Goal: Task Accomplishment & Management: Use online tool/utility

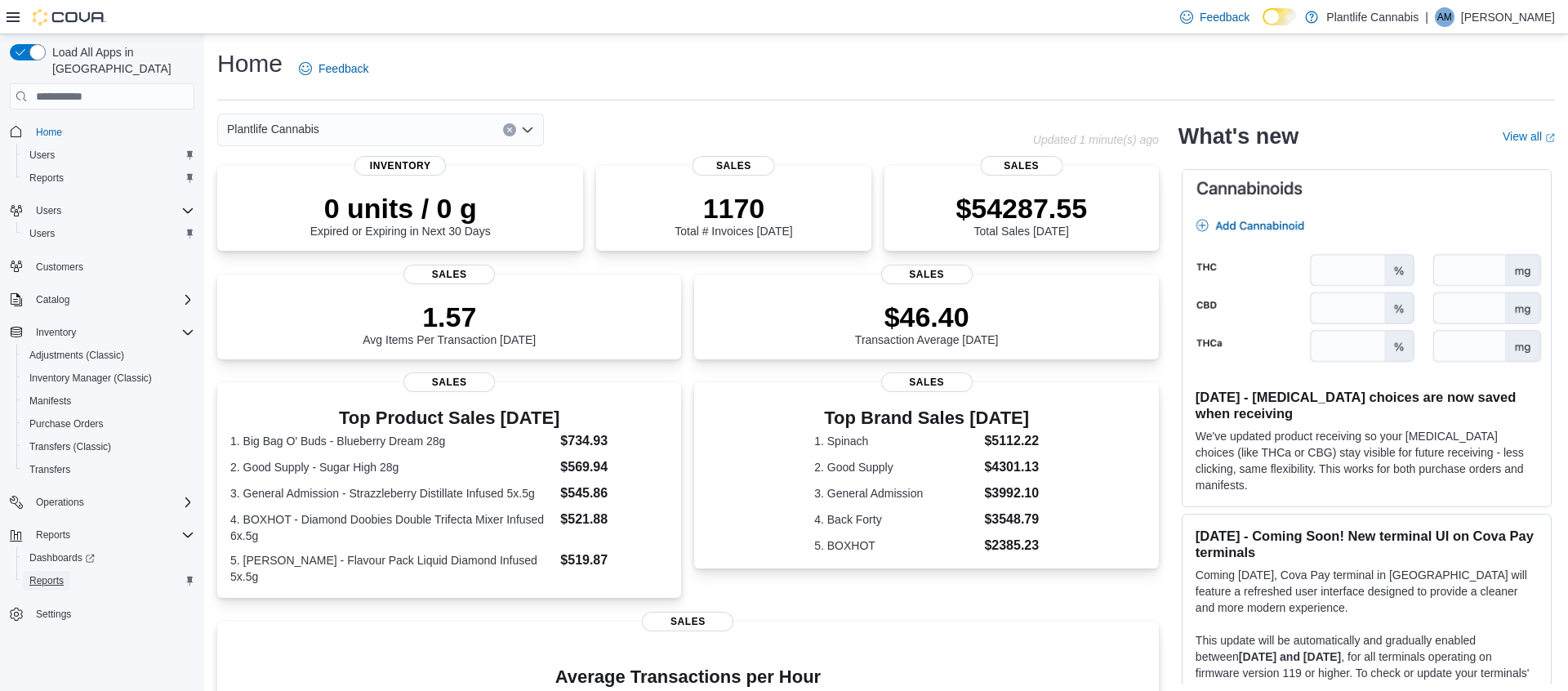
click at [43, 574] on span "Reports" at bounding box center [46, 581] width 35 height 13
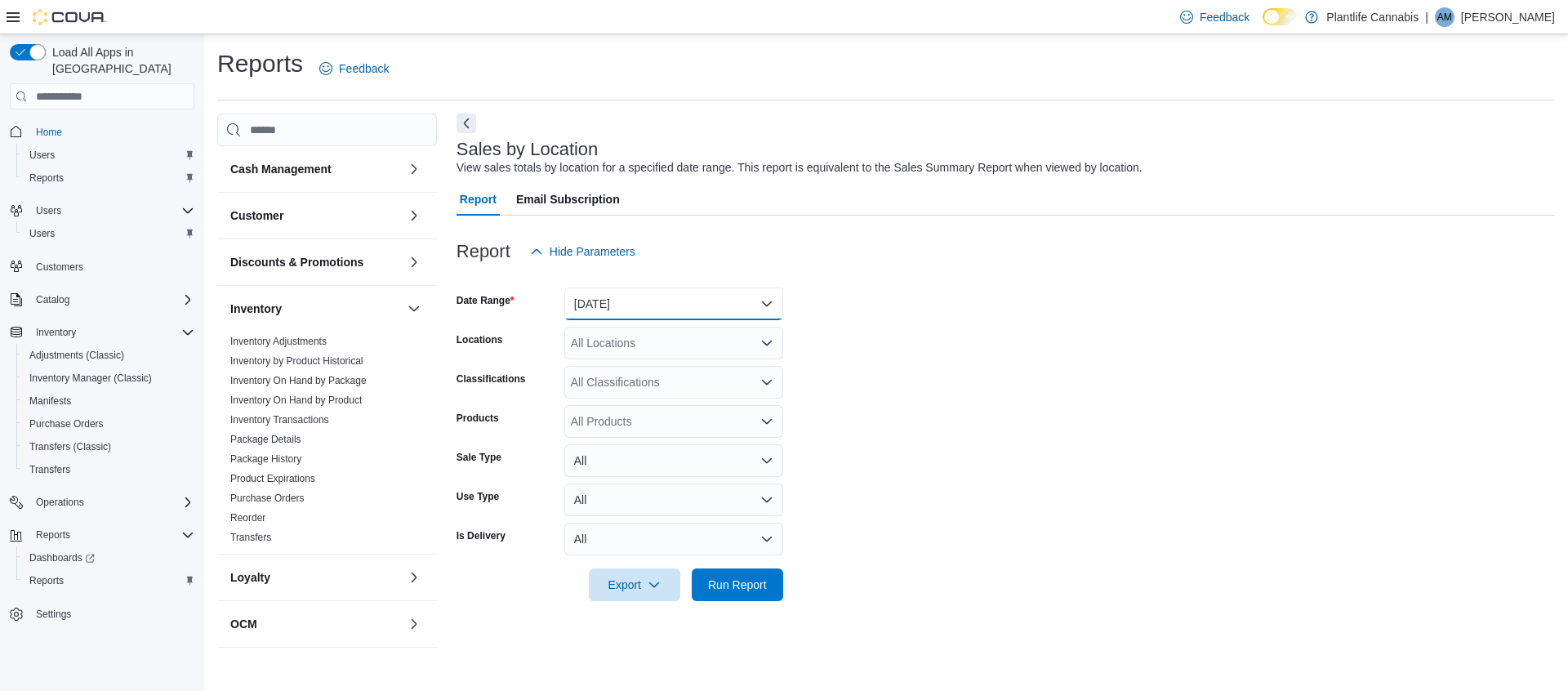
click at [719, 299] on button "Yesterday" at bounding box center [673, 303] width 219 height 33
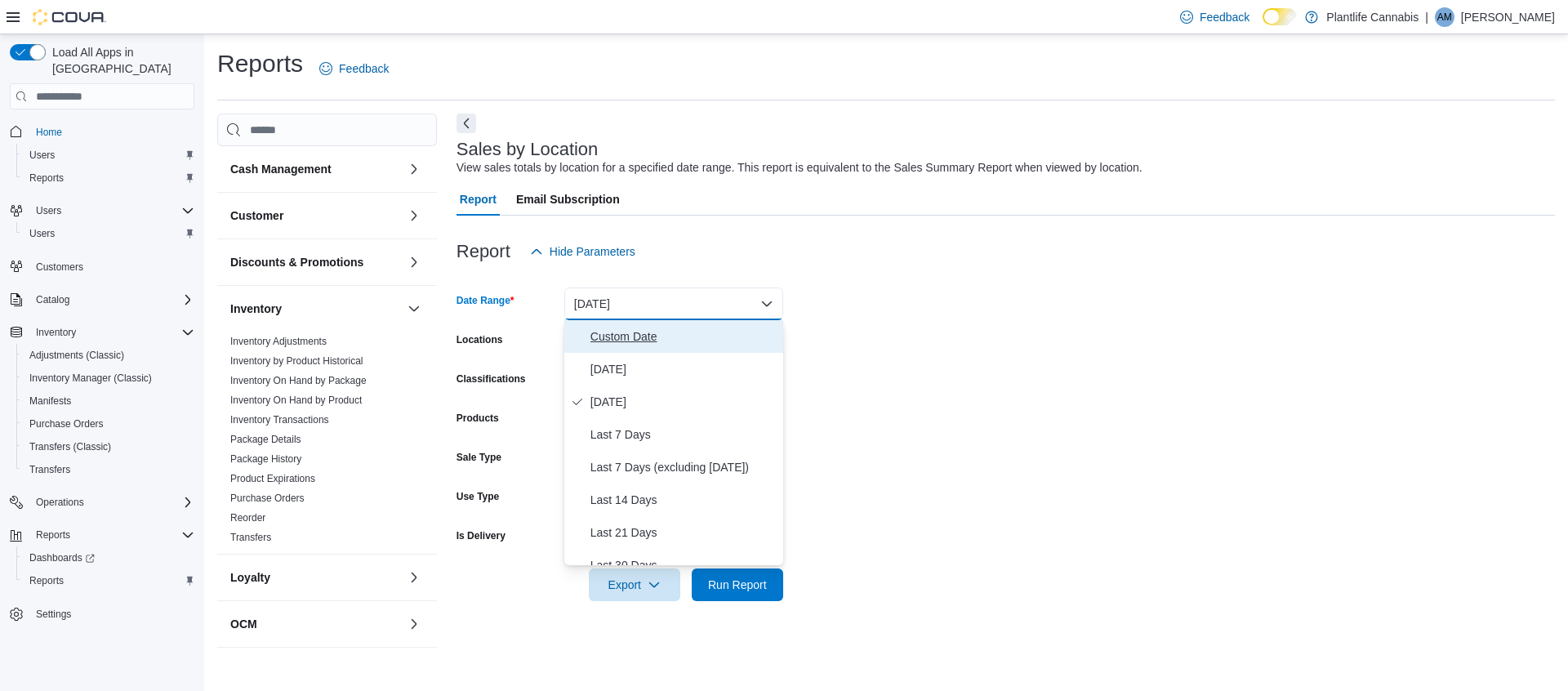
click at [648, 337] on span "Custom Date" at bounding box center [683, 336] width 186 height 20
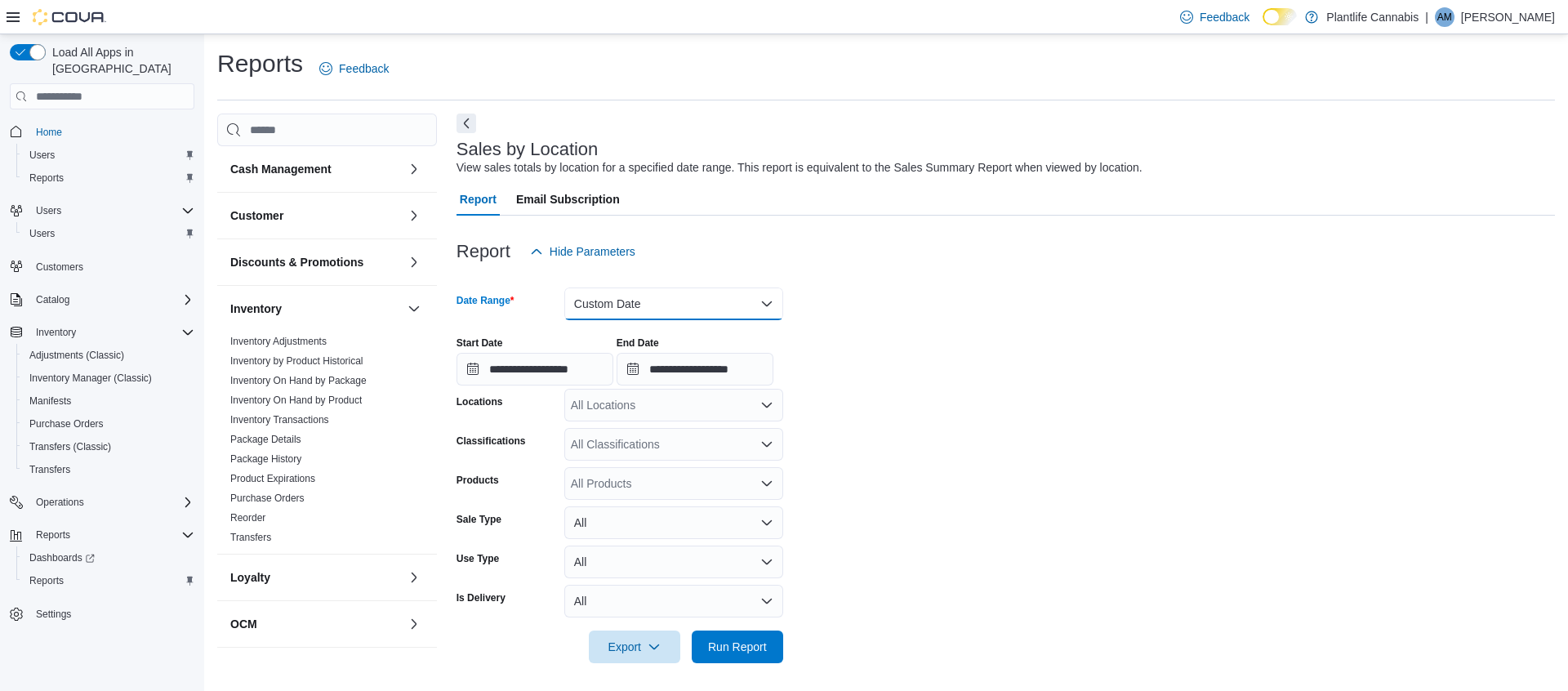
click at [719, 299] on button "Custom Date" at bounding box center [673, 303] width 219 height 33
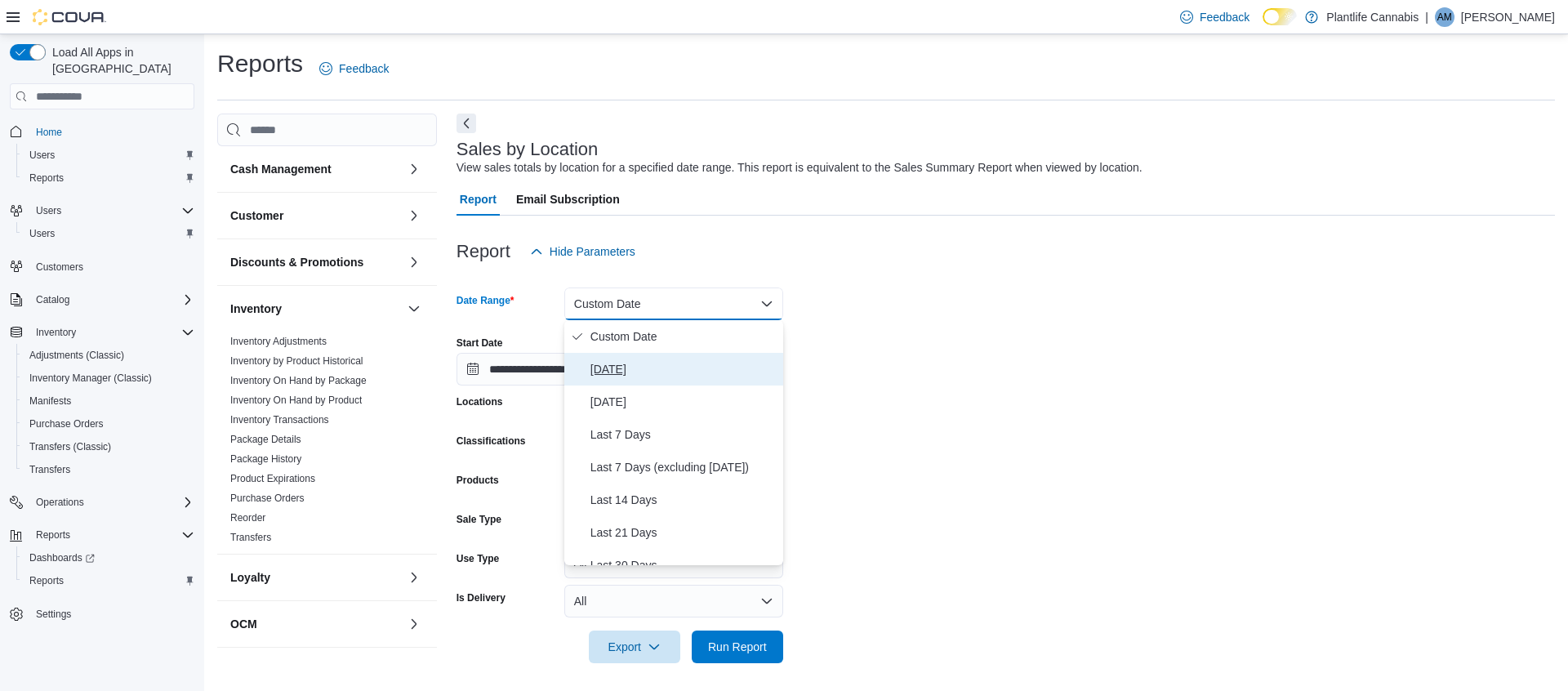
click at [632, 367] on span "Today" at bounding box center [683, 368] width 186 height 20
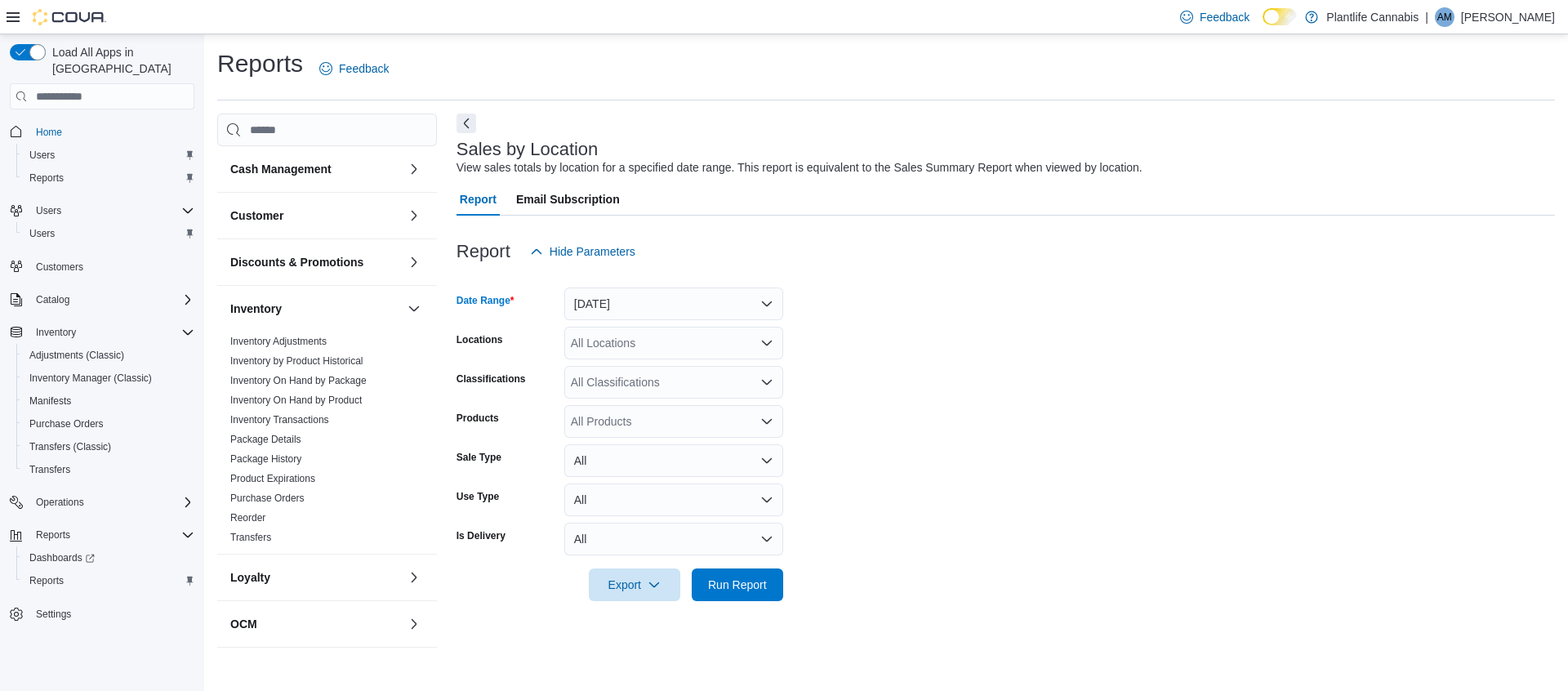
click at [742, 346] on div "All Locations" at bounding box center [673, 342] width 219 height 33
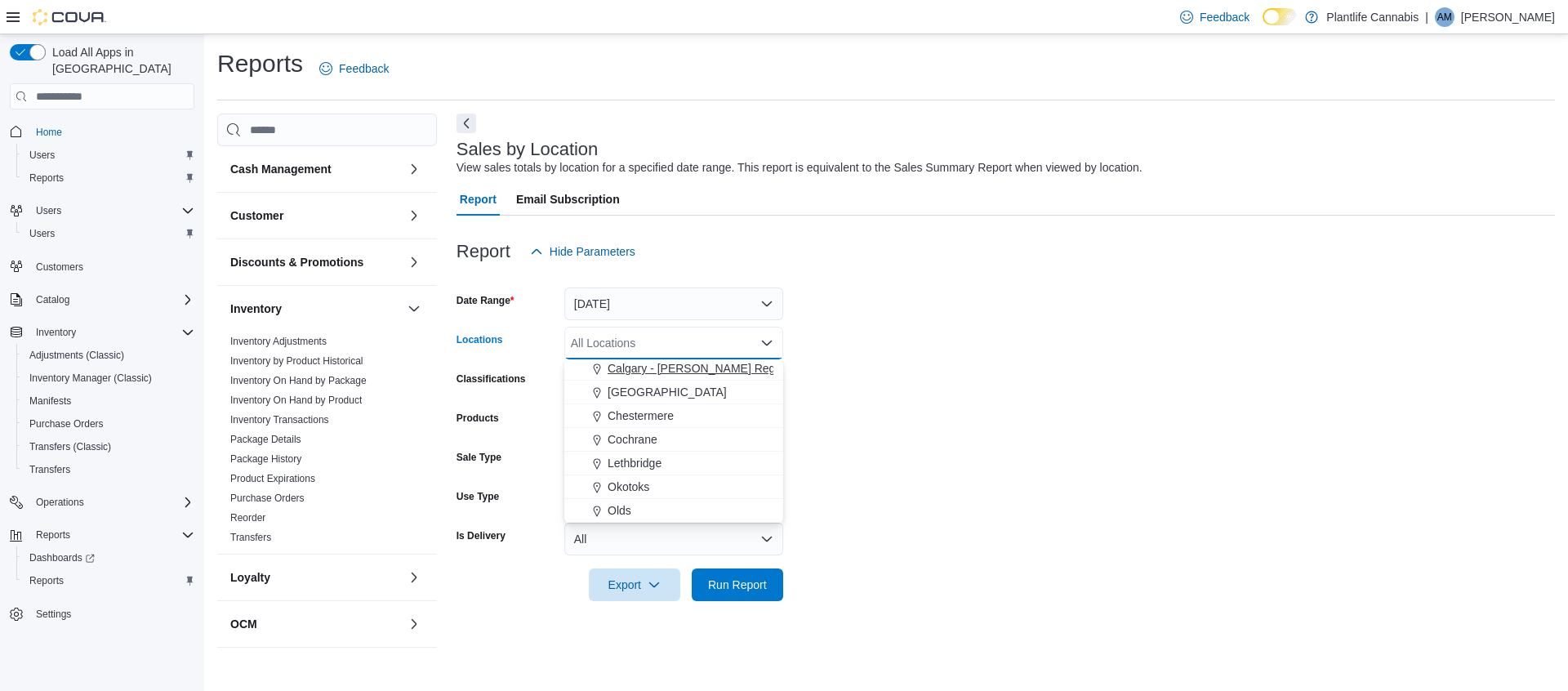
click at [723, 373] on span "Calgary - Shepard Regional" at bounding box center [703, 367] width 192 height 16
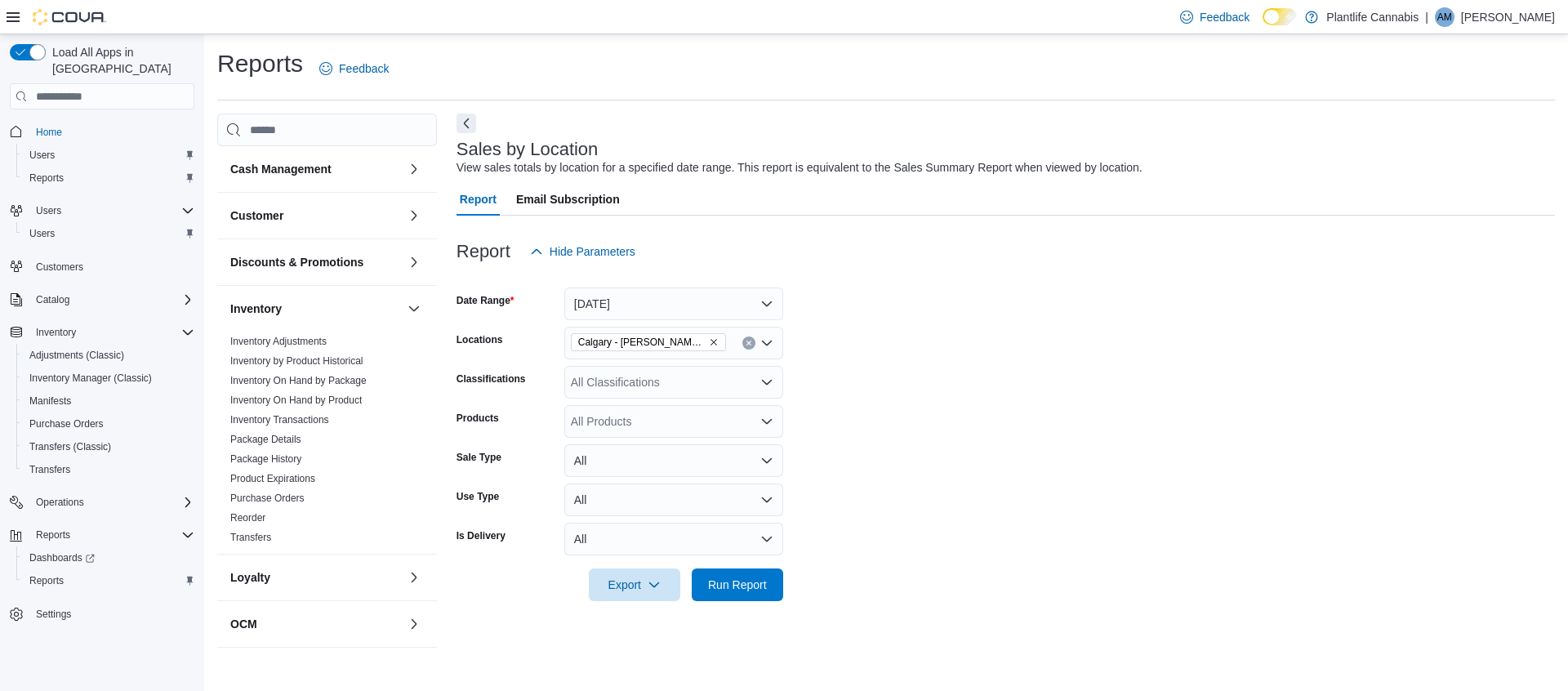
click at [898, 382] on form "Date Range Today Locations Calgary - Shepard Regional Classifications All Class…" at bounding box center [1005, 434] width 1099 height 333
drag, startPoint x: 761, startPoint y: 586, endPoint x: 770, endPoint y: 587, distance: 9.1
click at [762, 586] on span "Run Report" at bounding box center [737, 583] width 59 height 16
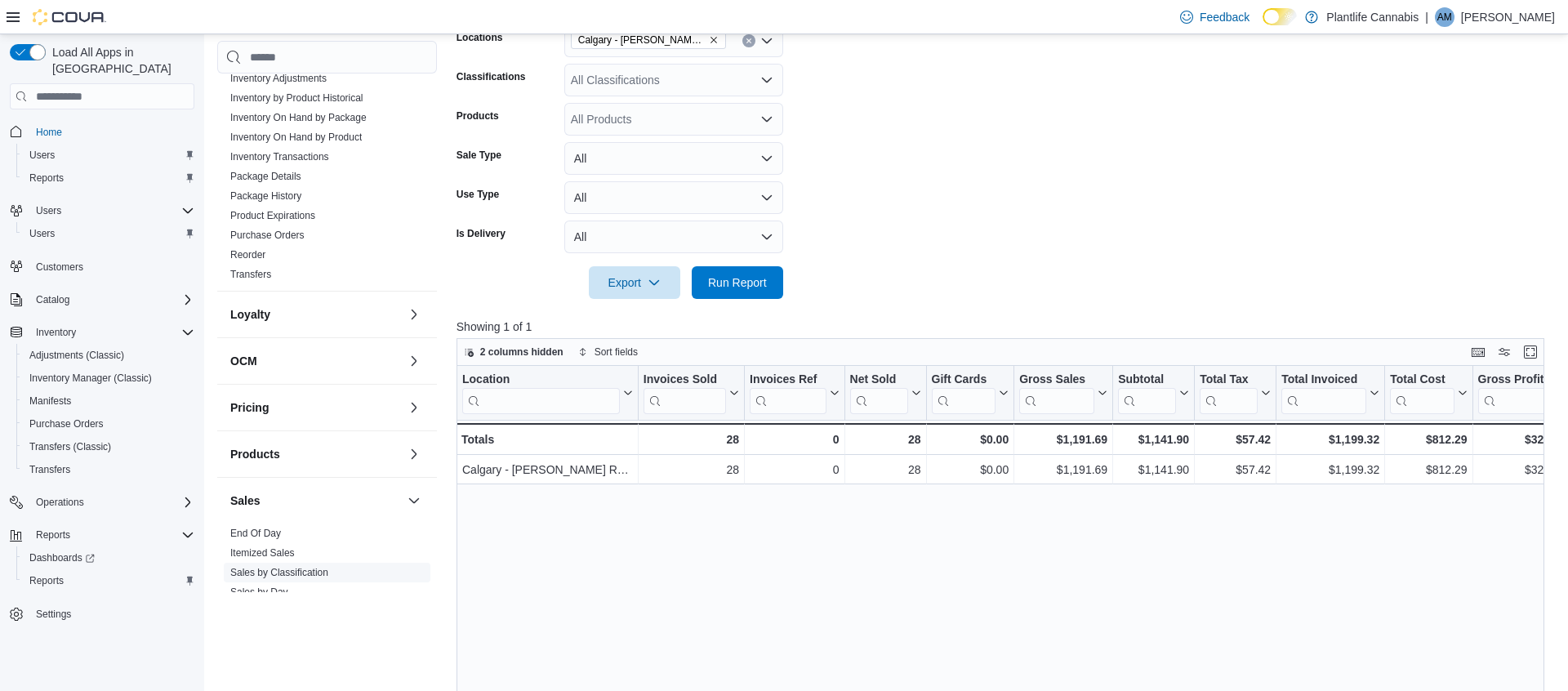
scroll to position [467, 0]
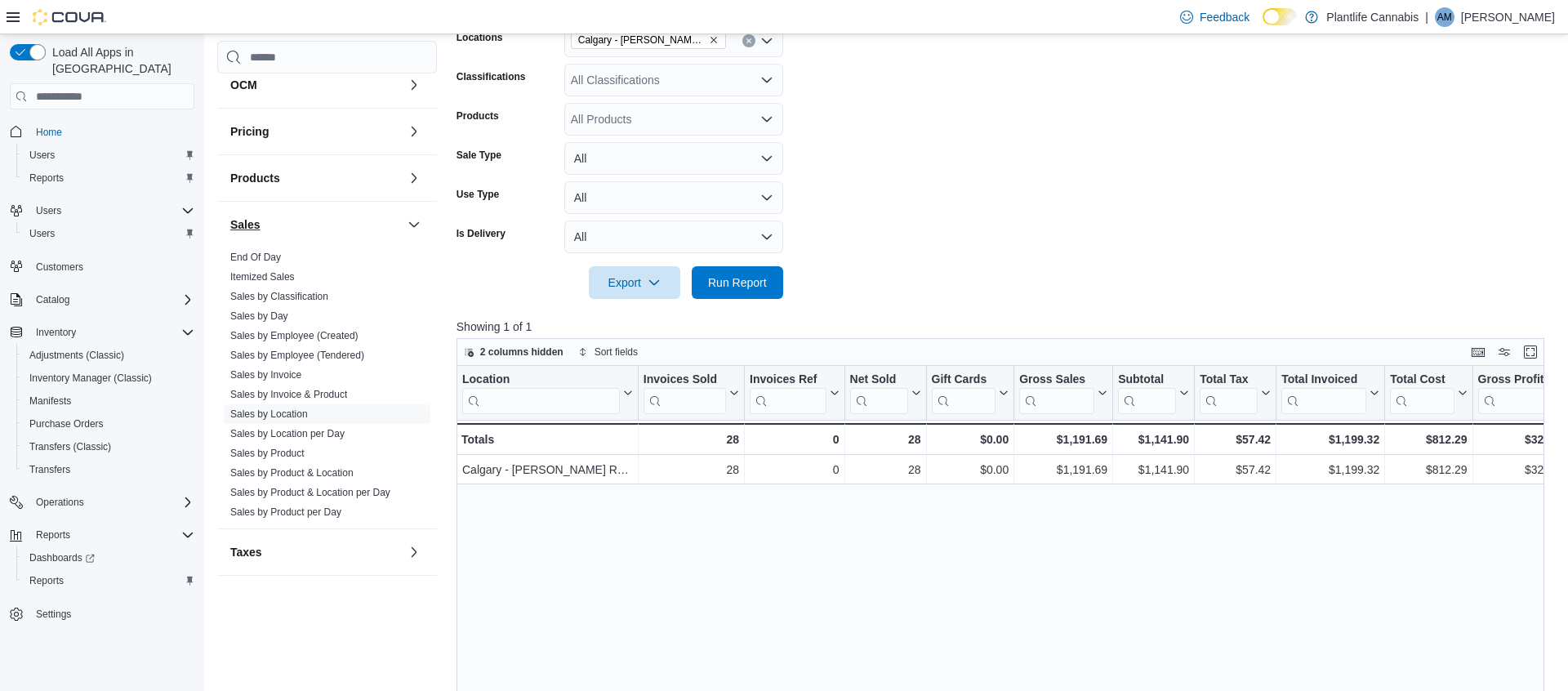
click at [309, 295] on link "Sales by Classification" at bounding box center [279, 296] width 98 height 11
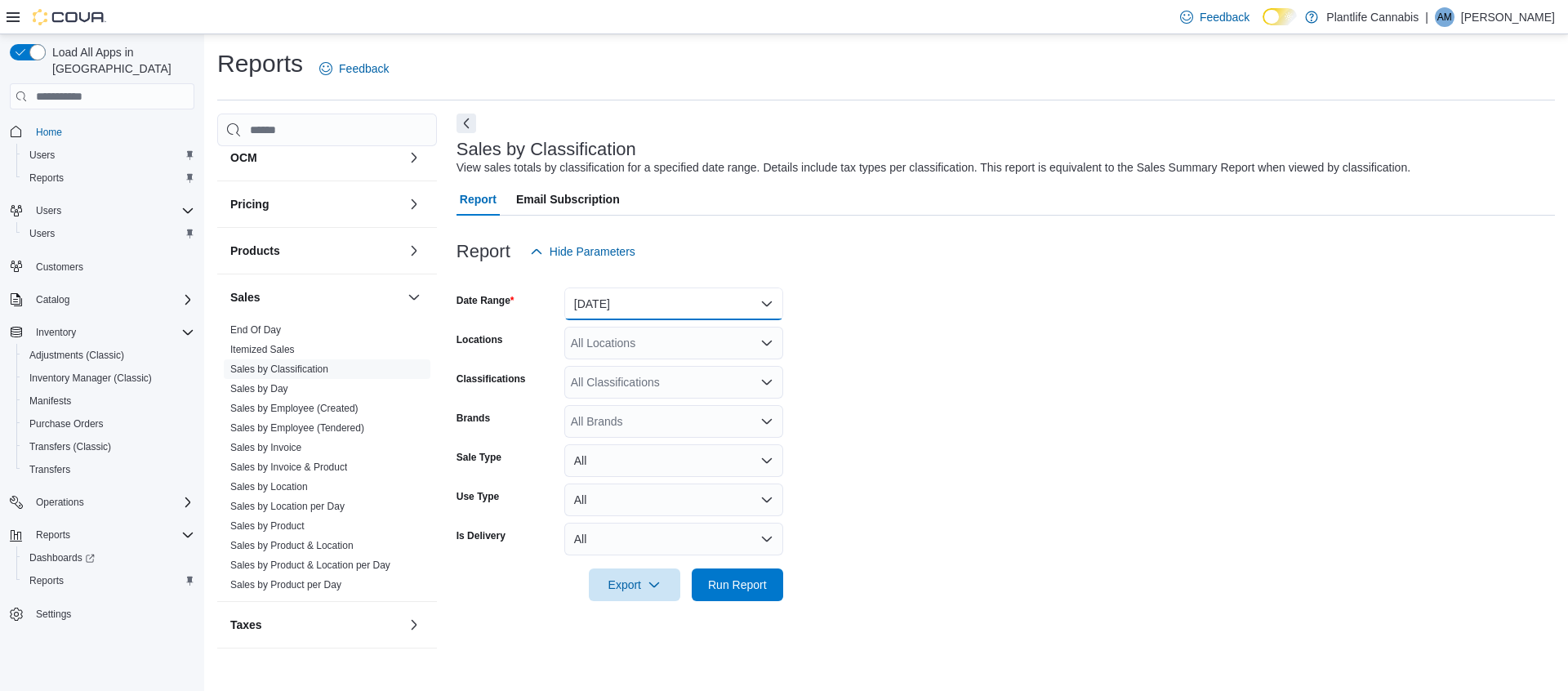
click at [711, 301] on button "Yesterday" at bounding box center [673, 303] width 219 height 33
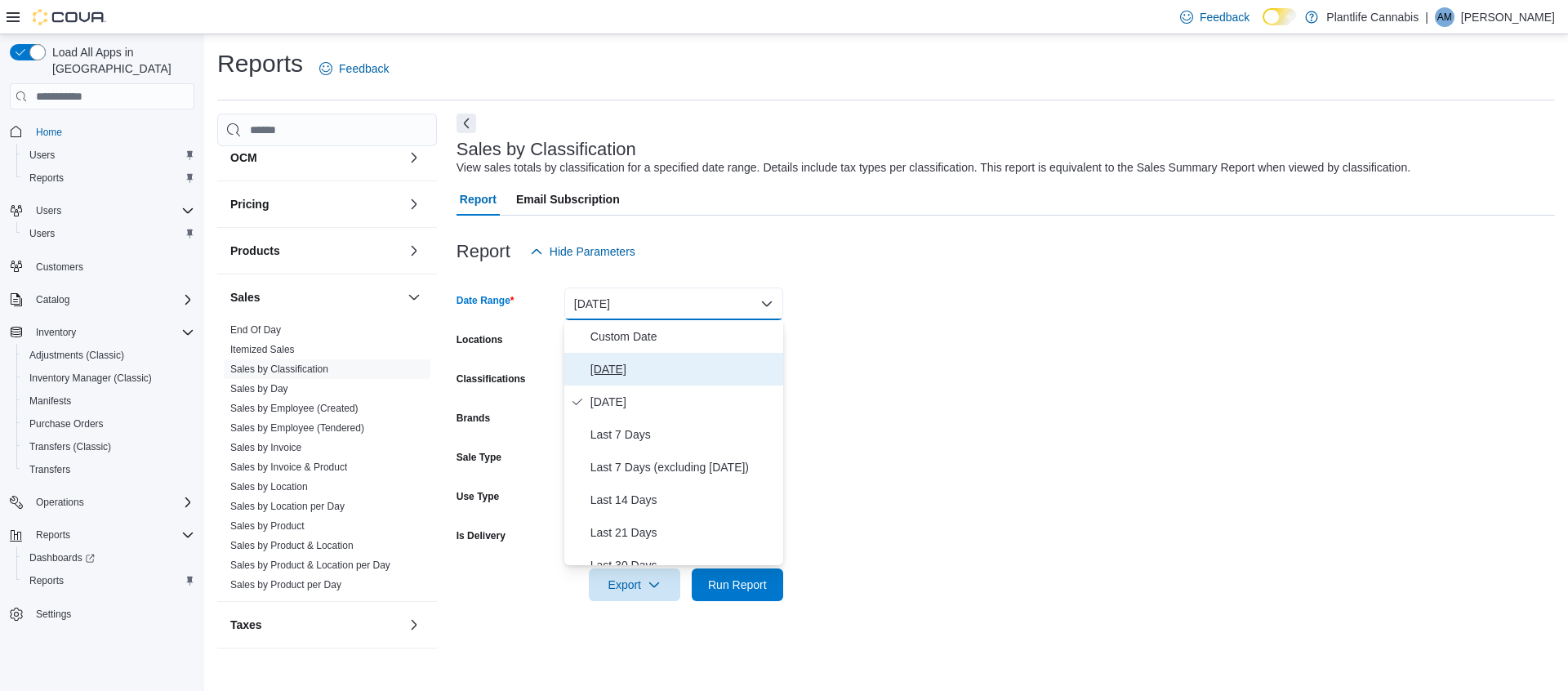
click at [633, 370] on span "Today" at bounding box center [683, 368] width 186 height 20
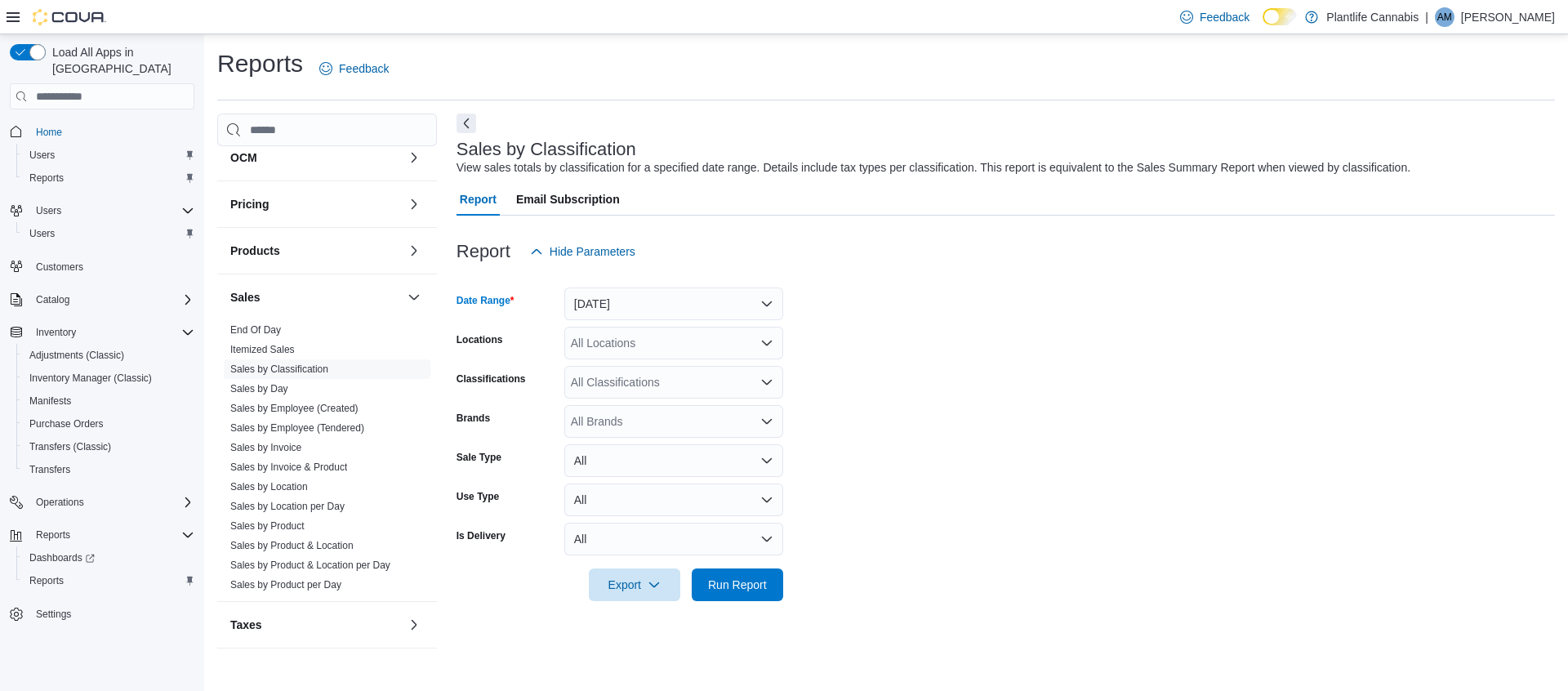
click at [699, 343] on div "All Locations" at bounding box center [673, 342] width 219 height 33
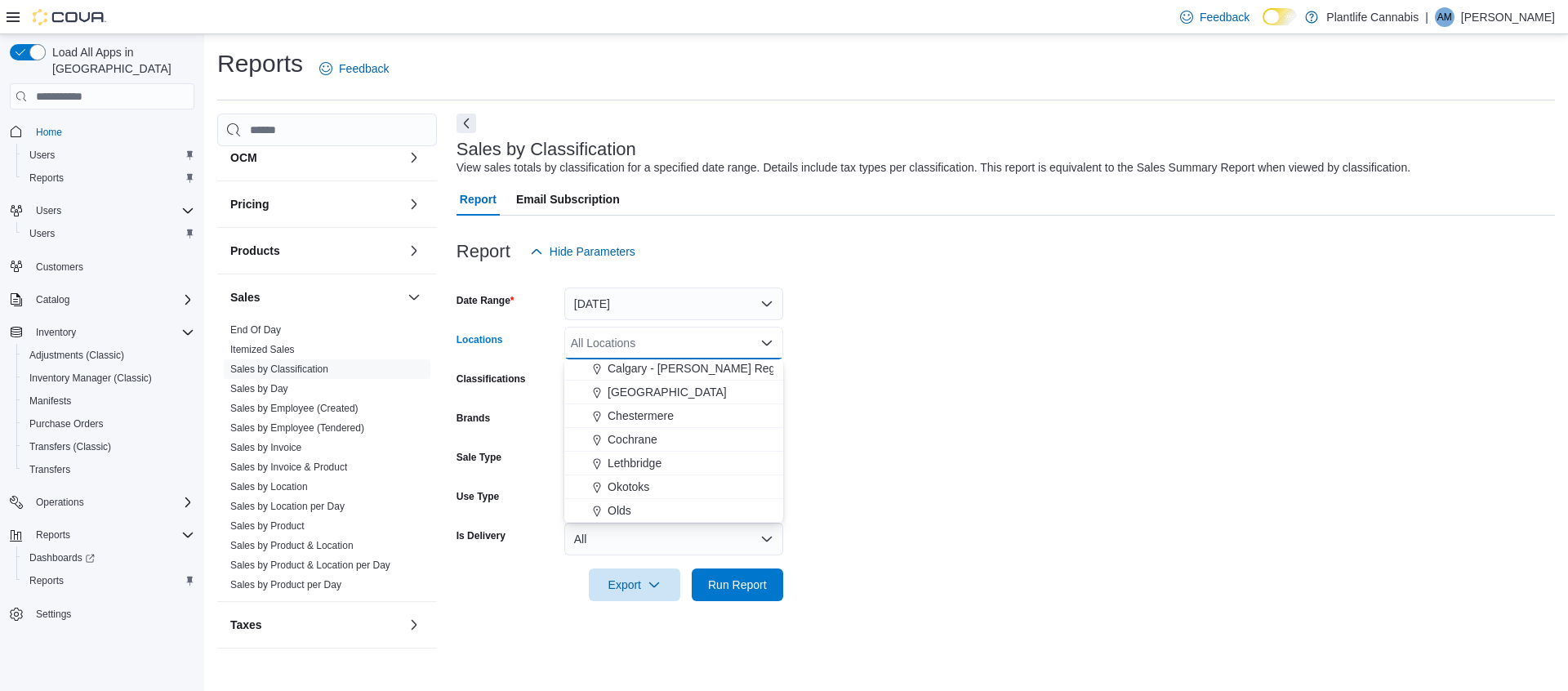
click at [720, 360] on span "Calgary - Shepard Regional" at bounding box center [703, 367] width 192 height 16
click at [754, 576] on span "Run Report" at bounding box center [737, 583] width 72 height 33
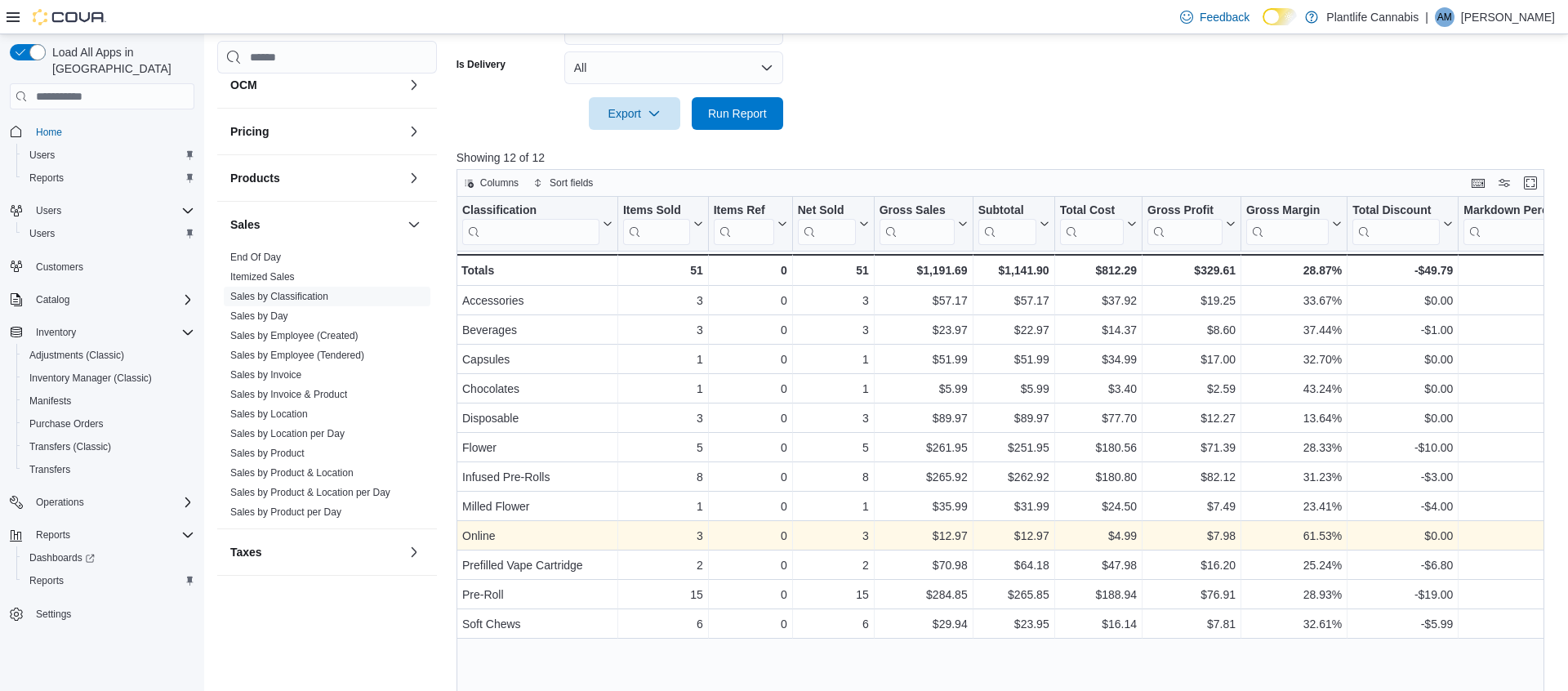
scroll to position [484, 0]
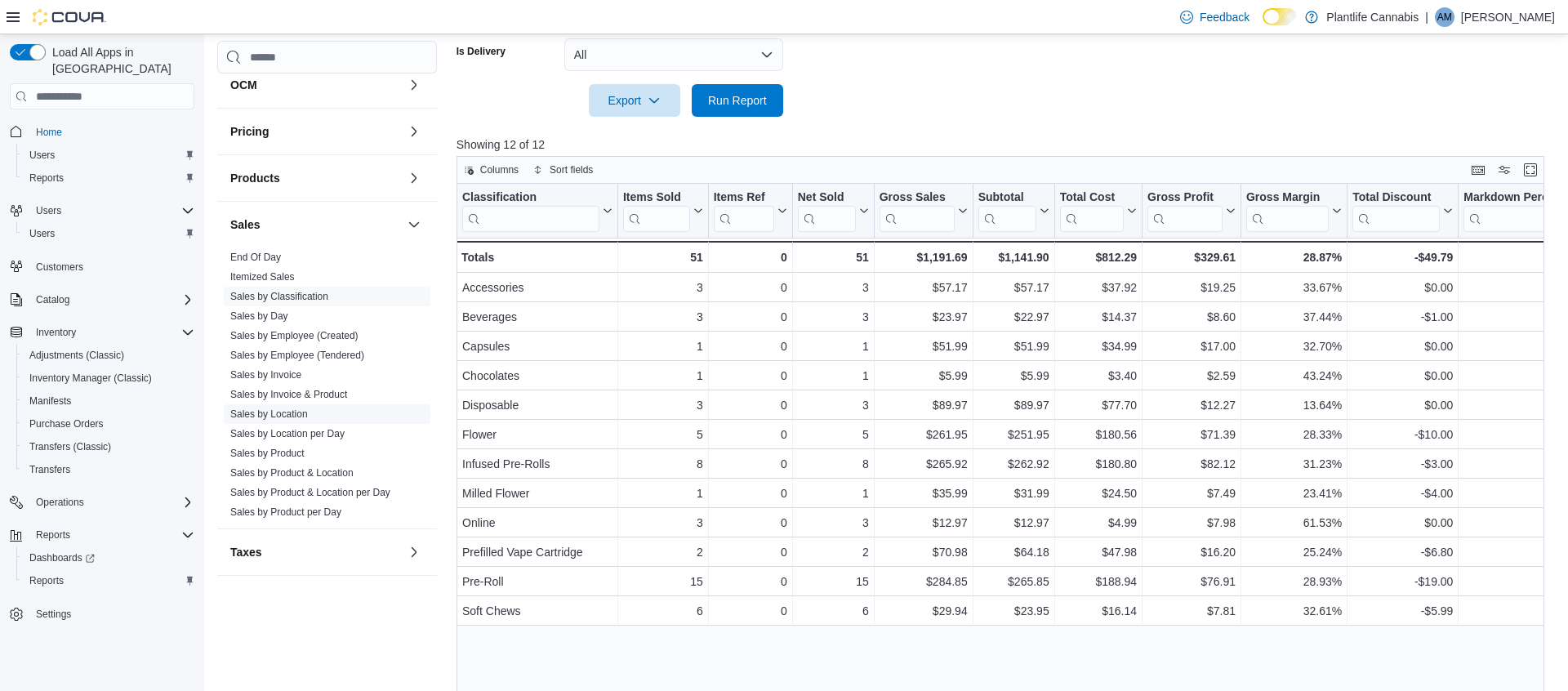
click at [306, 409] on link "Sales by Location" at bounding box center [268, 414] width 78 height 11
